Goal: Check status: Check status

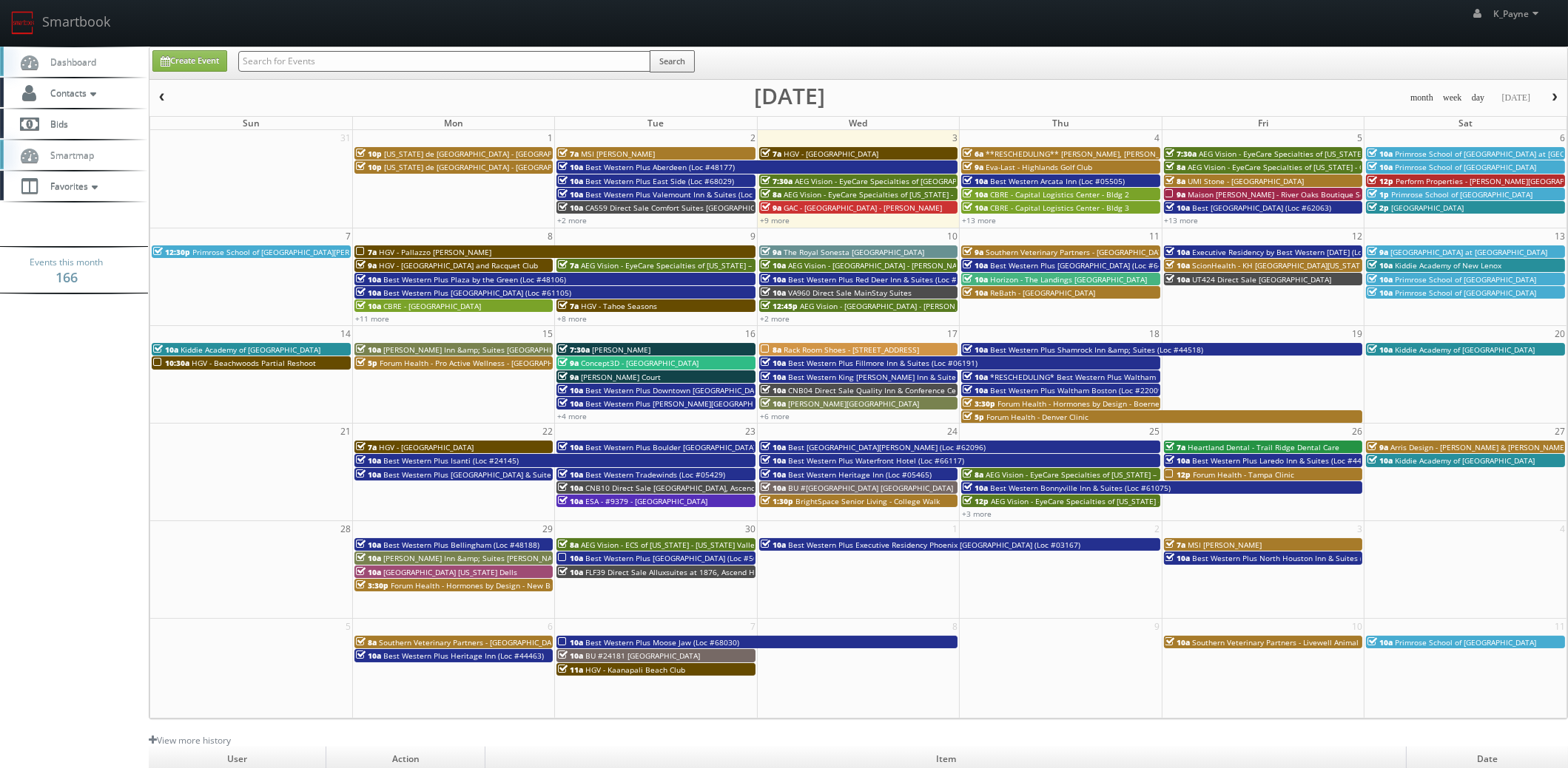
drag, startPoint x: 0, startPoint y: 0, endPoint x: 328, endPoint y: 64, distance: 334.2
click at [328, 64] on input "text" at bounding box center [444, 61] width 412 height 21
type input "gae10"
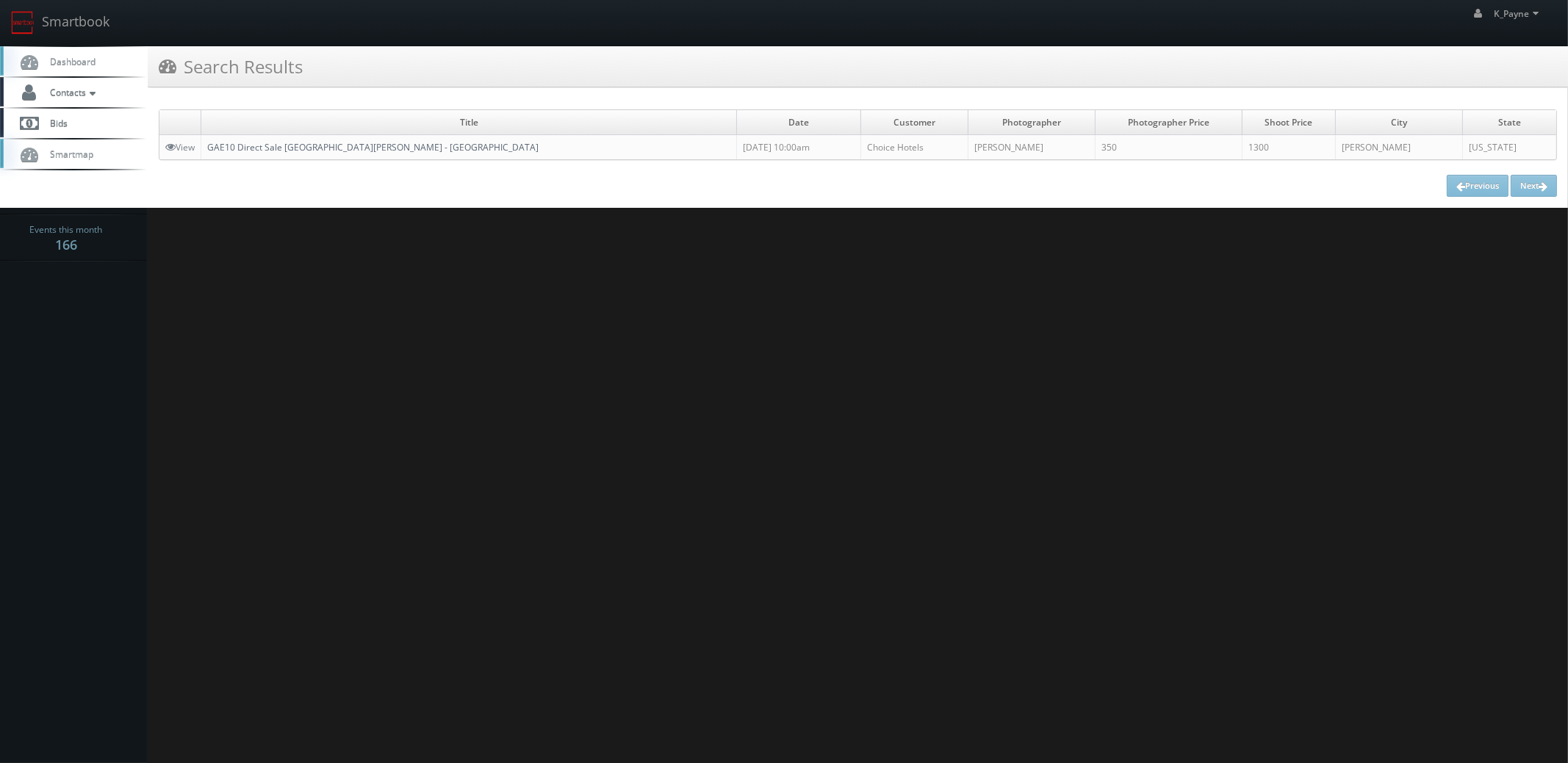
click at [309, 147] on link "GAE10 Direct Sale [GEOGRAPHIC_DATA][PERSON_NAME] - [GEOGRAPHIC_DATA]" at bounding box center [373, 147] width 331 height 12
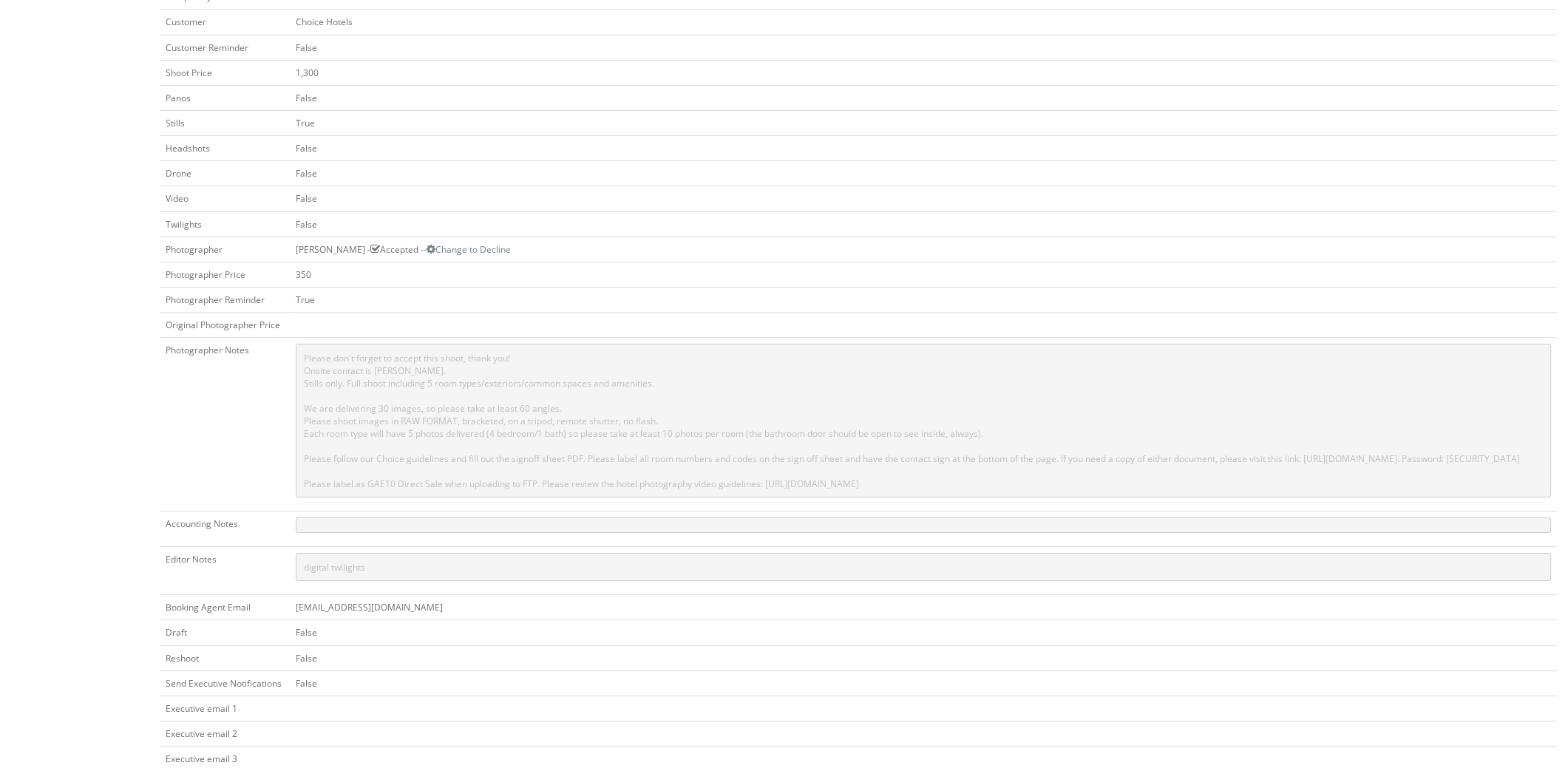
scroll to position [444, 0]
